Goal: Task Accomplishment & Management: Use online tool/utility

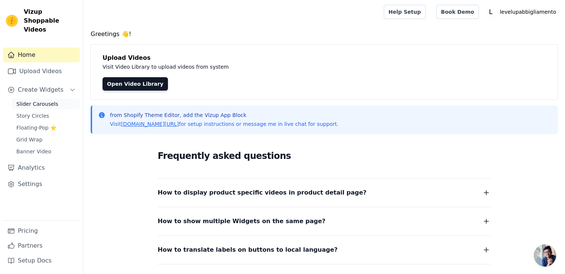
click at [34, 100] on span "Slider Carousels" at bounding box center [37, 103] width 42 height 7
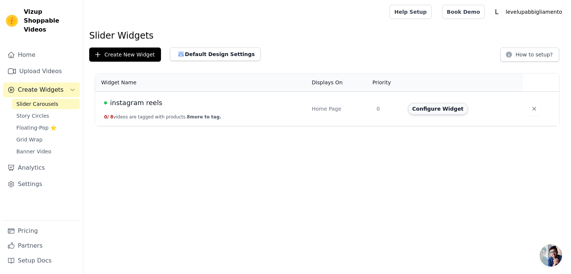
click at [442, 108] on button "Configure Widget" at bounding box center [438, 109] width 60 height 12
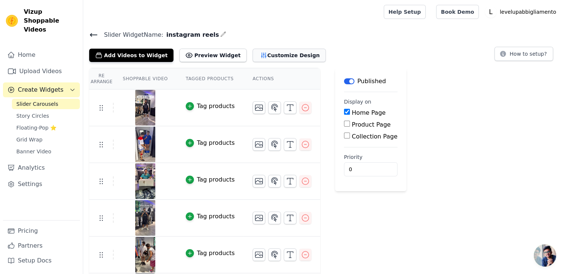
click at [270, 56] on button "Customize Design" at bounding box center [289, 55] width 73 height 13
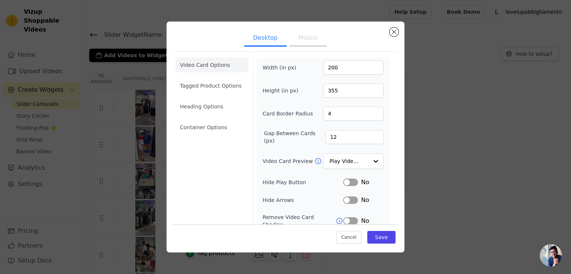
click at [304, 38] on button "Mobile" at bounding box center [308, 38] width 37 height 16
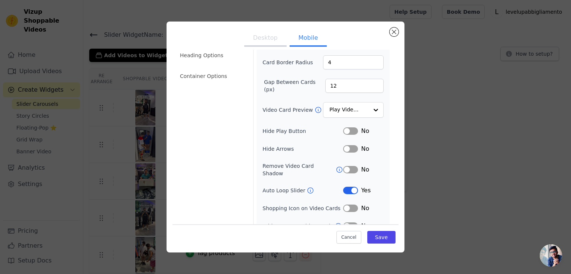
scroll to position [74, 0]
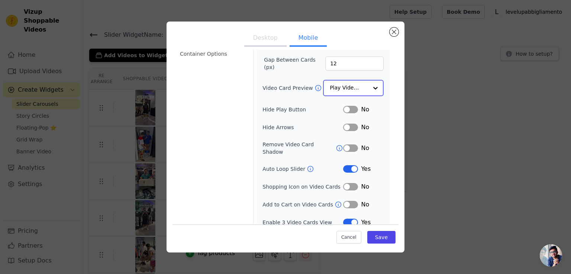
click at [357, 84] on input "Video Card Preview" at bounding box center [349, 88] width 38 height 15
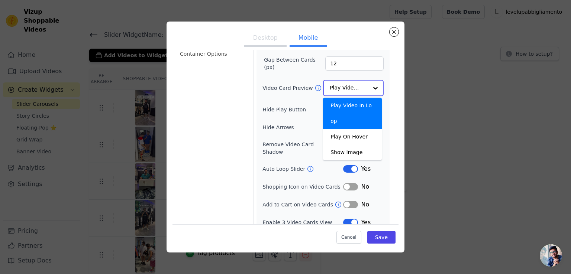
click at [356, 84] on input "Video Card Preview" at bounding box center [349, 88] width 38 height 15
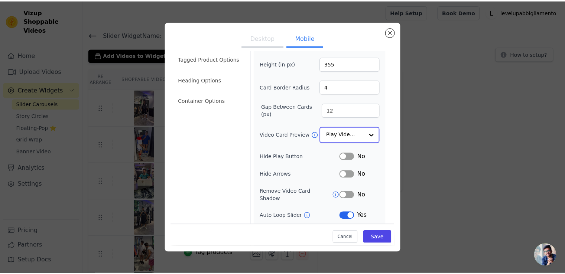
scroll to position [0, 0]
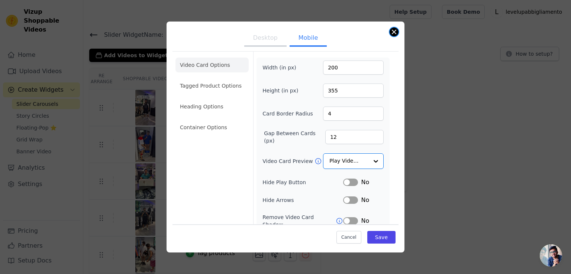
click at [392, 30] on button "Close modal" at bounding box center [394, 32] width 9 height 9
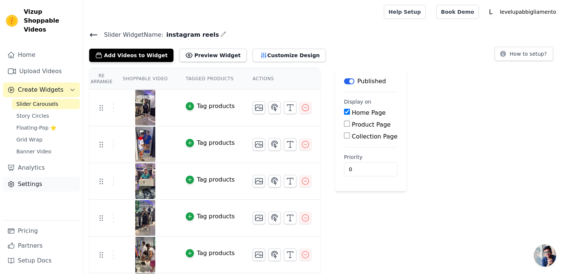
click at [33, 177] on link "Settings" at bounding box center [41, 184] width 77 height 15
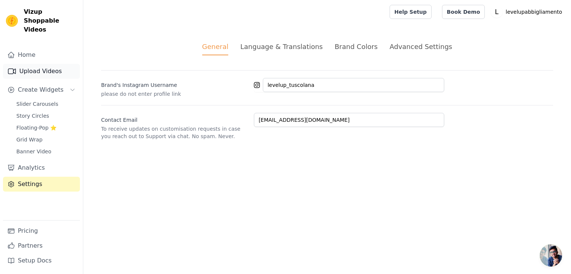
click at [42, 64] on link "Upload Videos" at bounding box center [41, 71] width 77 height 15
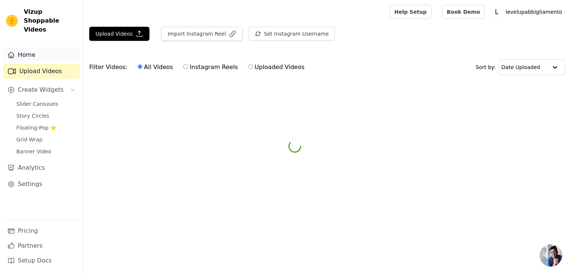
click at [33, 48] on link "Home" at bounding box center [41, 55] width 77 height 15
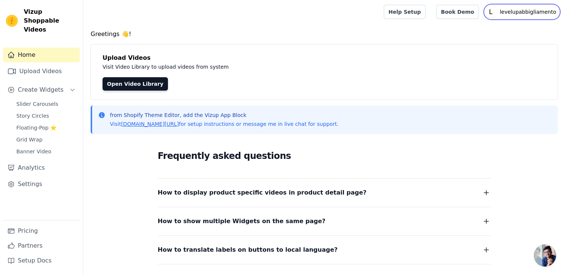
click at [523, 11] on p "levelupabbigliamento" at bounding box center [528, 11] width 62 height 13
click at [237, 17] on div at bounding box center [232, 12] width 286 height 24
click at [28, 178] on link "Settings" at bounding box center [41, 184] width 77 height 15
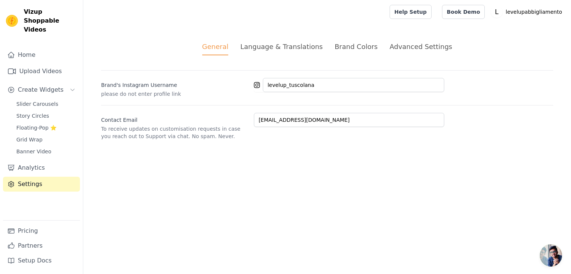
click at [407, 43] on div "Advanced Settings" at bounding box center [421, 47] width 62 height 10
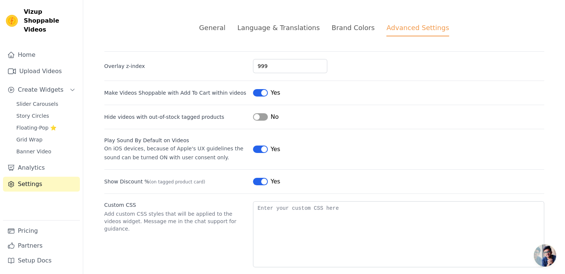
scroll to position [29, 0]
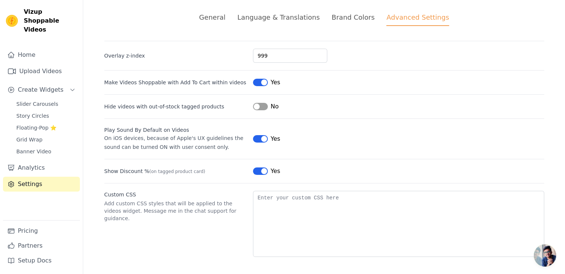
click at [295, 18] on div "Language & Translations" at bounding box center [278, 17] width 83 height 10
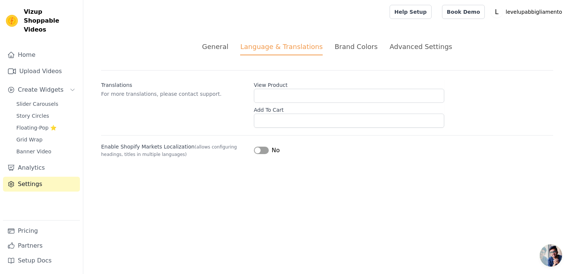
click at [225, 44] on div "General" at bounding box center [215, 47] width 26 height 10
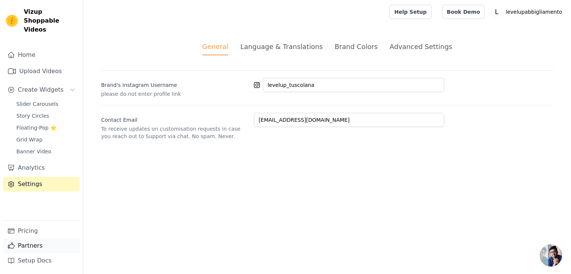
click at [22, 239] on link "Partners" at bounding box center [41, 246] width 77 height 15
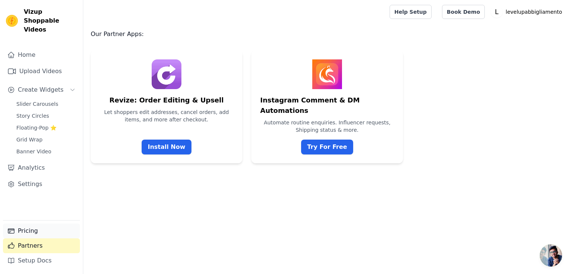
click at [31, 228] on link "Pricing" at bounding box center [41, 231] width 77 height 15
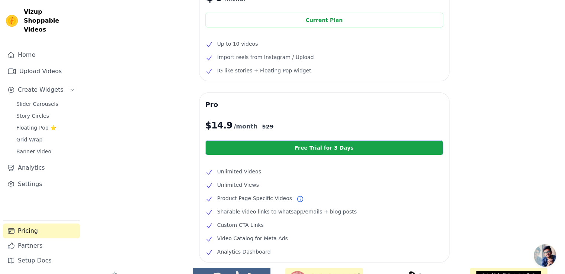
scroll to position [74, 0]
